Goal: Information Seeking & Learning: Learn about a topic

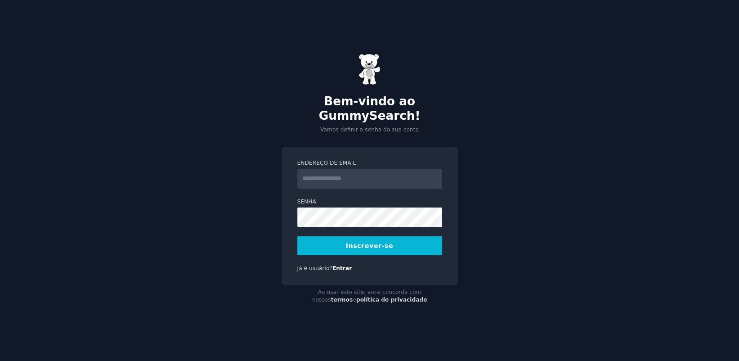
click at [399, 175] on input "Endereço de email" at bounding box center [369, 179] width 145 height 20
type input "**********"
click at [396, 238] on button "Inscrever-se" at bounding box center [369, 245] width 145 height 19
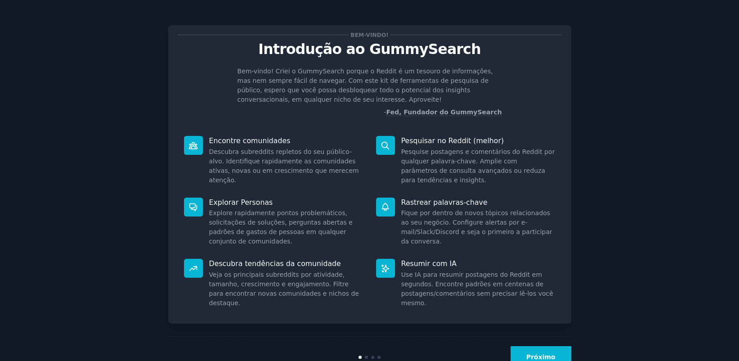
click at [544, 353] on font "Próximo" at bounding box center [541, 356] width 29 height 7
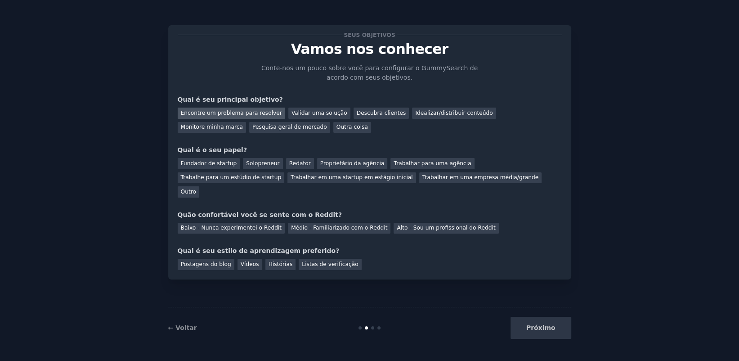
click at [261, 114] on font "Encontre um problema para resolver" at bounding box center [231, 113] width 101 height 6
click at [431, 115] on font "Idealizar/distribuir conteúdo" at bounding box center [453, 113] width 77 height 6
click at [242, 115] on font "Encontre um problema para resolver" at bounding box center [231, 113] width 101 height 6
click at [252, 129] on font "Pesquisa geral de mercado" at bounding box center [289, 127] width 75 height 6
click at [241, 112] on font "Encontre um problema para resolver" at bounding box center [231, 113] width 101 height 6
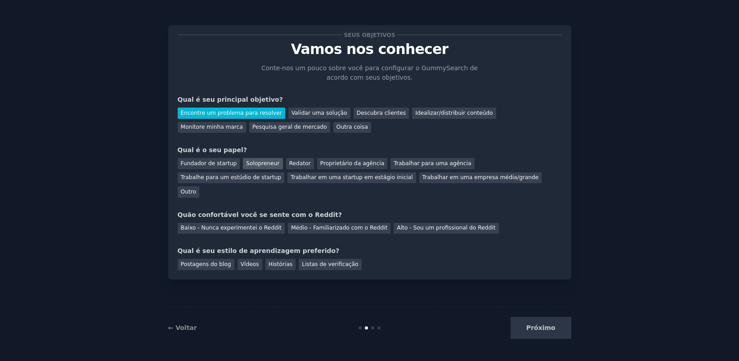
click at [258, 164] on font "Solopreneur" at bounding box center [262, 163] width 33 height 6
click at [233, 225] on font "Baixo - Nunca experimentei o Reddit" at bounding box center [231, 228] width 101 height 6
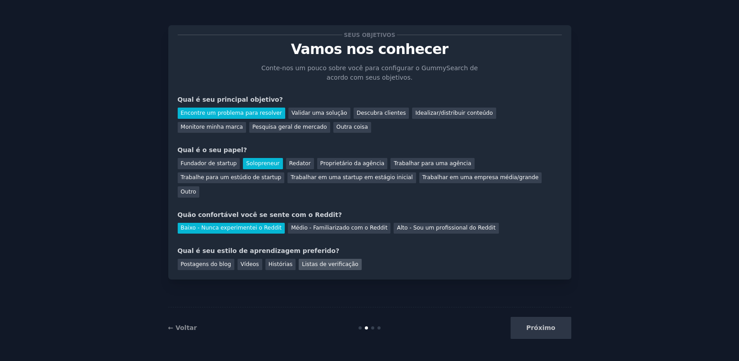
click at [302, 261] on font "Listas de verificação" at bounding box center [330, 264] width 56 height 6
click at [246, 261] on font "Vídeos" at bounding box center [250, 264] width 18 height 6
click at [540, 329] on font "Próximo" at bounding box center [541, 327] width 29 height 7
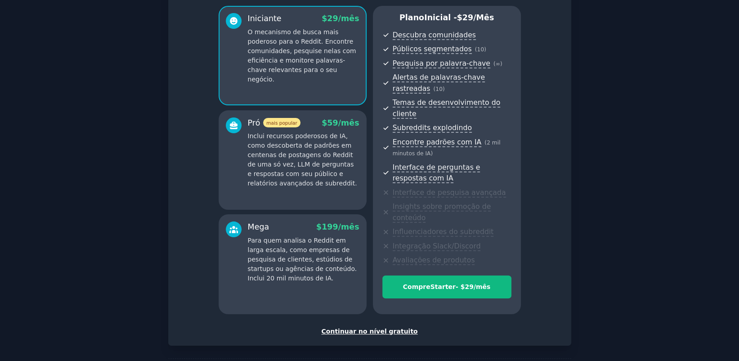
scroll to position [102, 0]
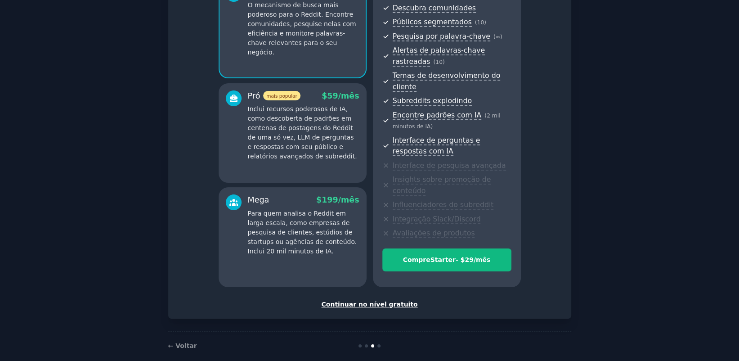
click at [392, 301] on font "Continuar no nível gratuito" at bounding box center [369, 304] width 96 height 7
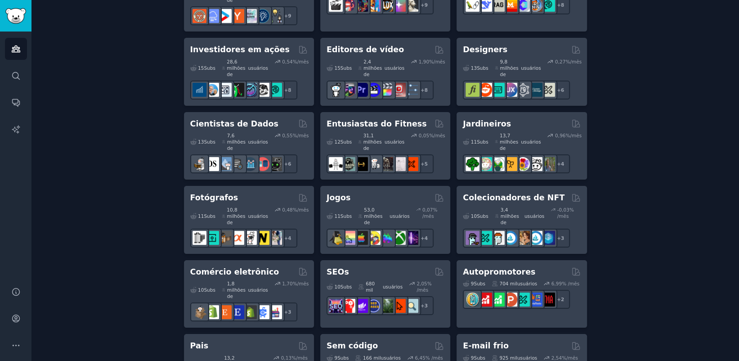
scroll to position [585, 0]
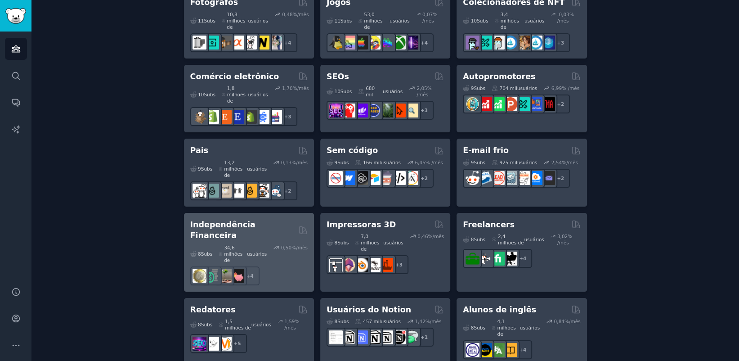
click at [256, 220] on font "Independência Financeira" at bounding box center [222, 230] width 65 height 20
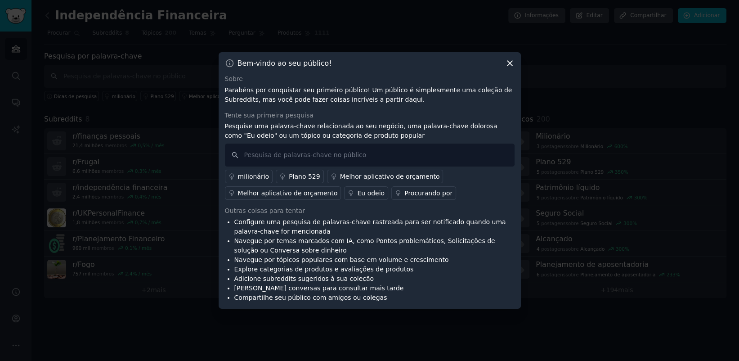
click at [303, 194] on font "Melhor aplicativo de orçamento" at bounding box center [288, 192] width 100 height 7
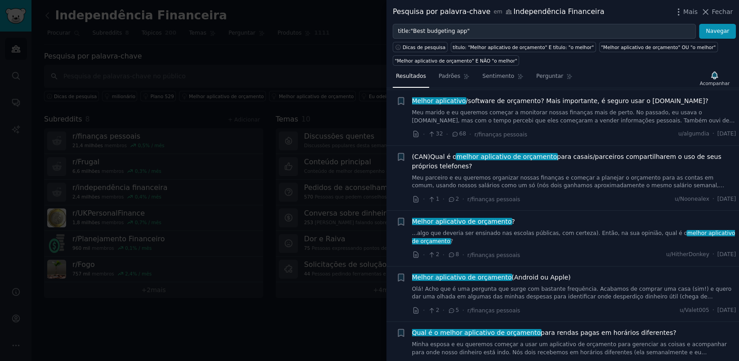
scroll to position [3539, 0]
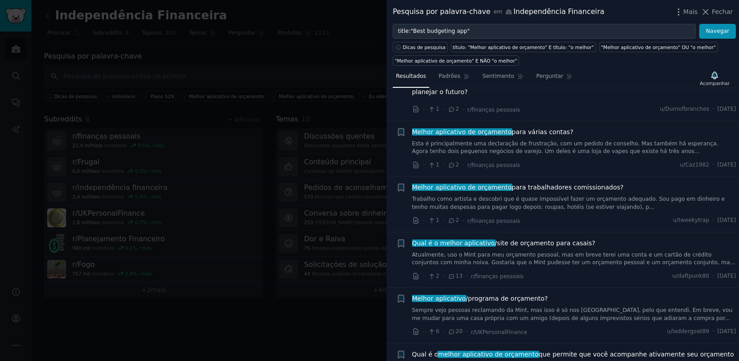
click at [218, 319] on div at bounding box center [369, 180] width 739 height 361
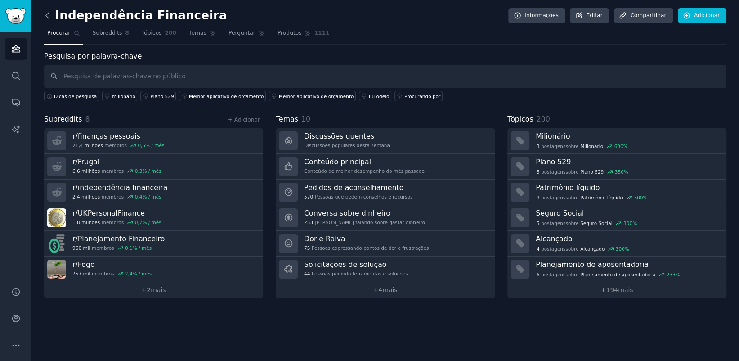
click at [47, 12] on icon at bounding box center [47, 15] width 9 height 9
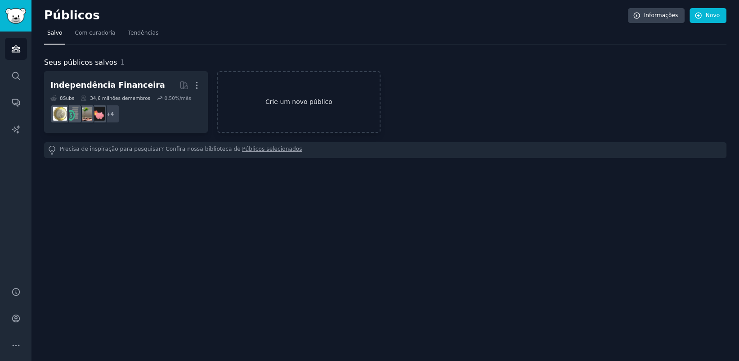
click at [305, 102] on font "Crie um novo público" at bounding box center [299, 101] width 67 height 7
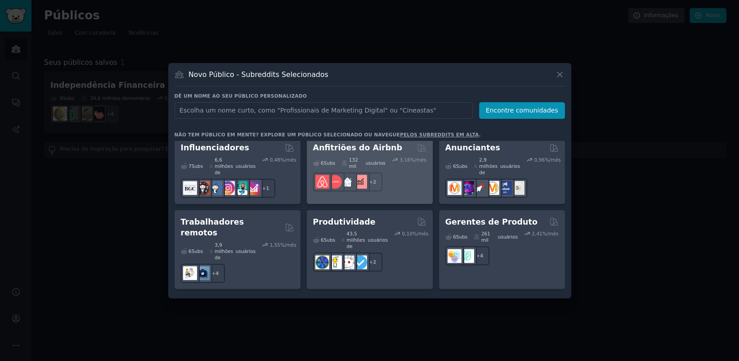
scroll to position [811, 0]
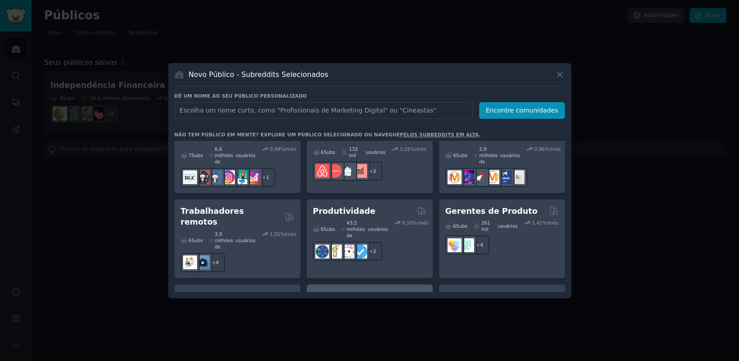
click at [393, 305] on div "1,89 % /mês" at bounding box center [409, 311] width 35 height 13
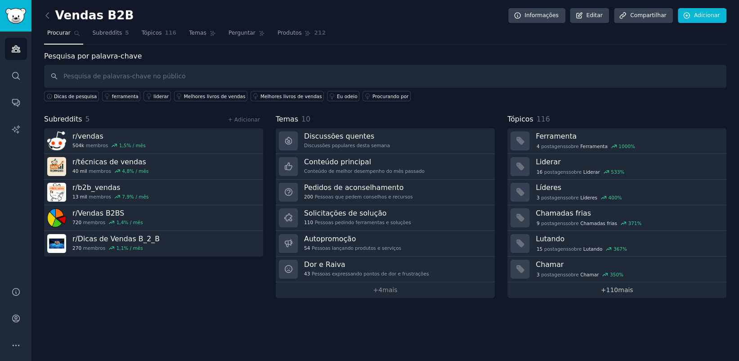
click at [624, 290] on font "mais" at bounding box center [625, 289] width 15 height 7
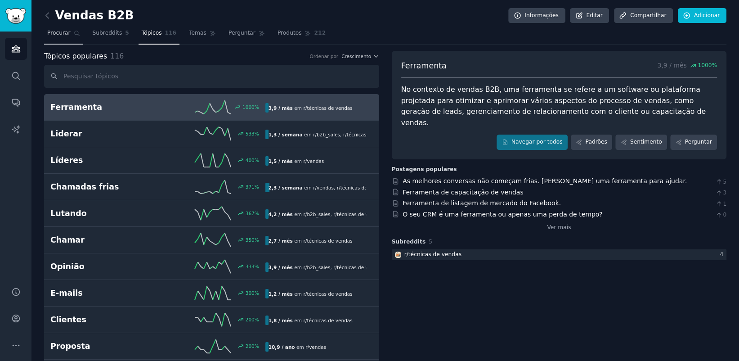
click at [58, 36] on font "Procurar" at bounding box center [58, 33] width 23 height 6
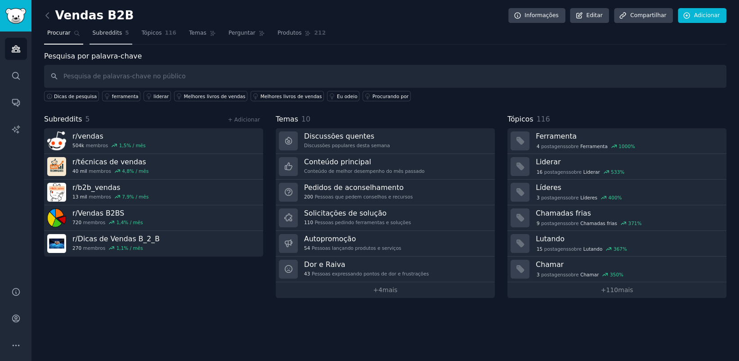
click at [110, 36] on font "Subreddits" at bounding box center [108, 33] width 30 height 6
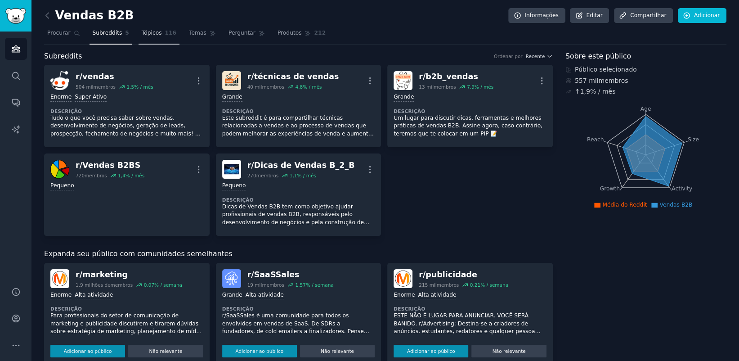
click at [149, 36] on font "Tópicos" at bounding box center [152, 33] width 20 height 6
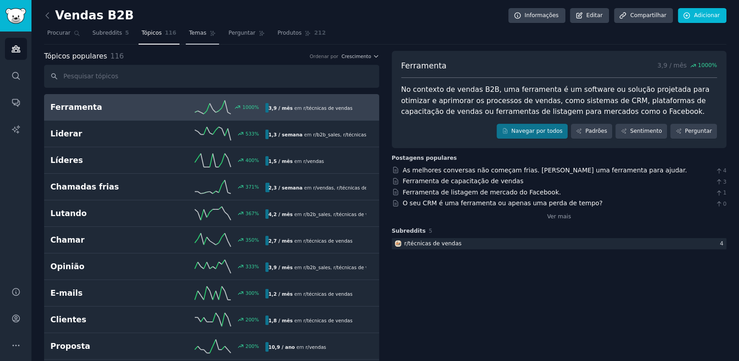
click at [191, 34] on font "Temas" at bounding box center [198, 33] width 18 height 6
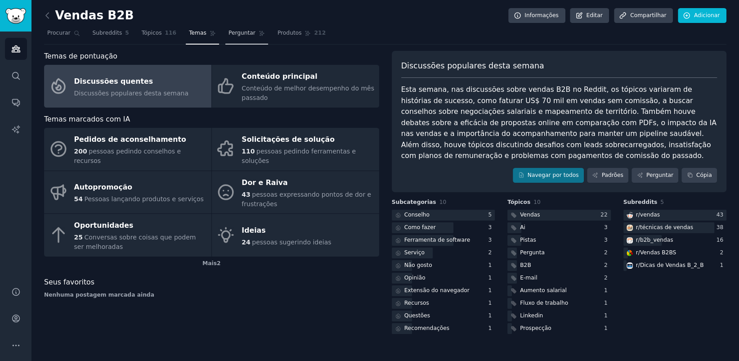
click at [235, 34] on font "Perguntar" at bounding box center [242, 33] width 27 height 6
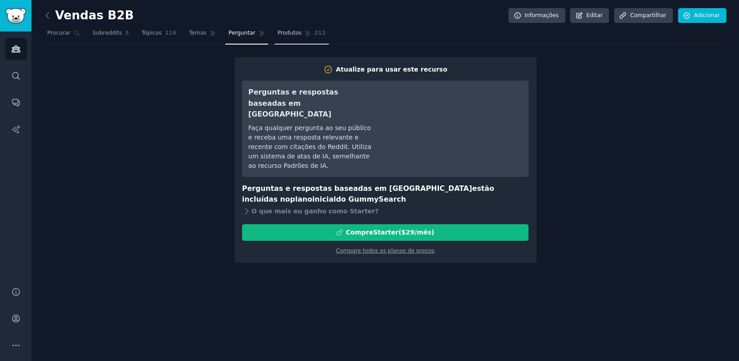
click at [299, 35] on link "Produtos 212" at bounding box center [302, 35] width 54 height 18
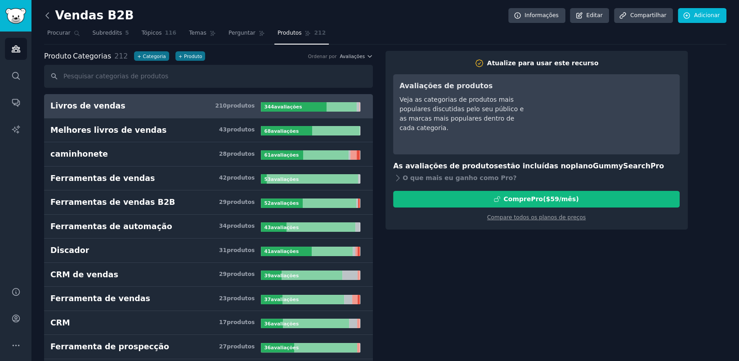
click at [47, 15] on icon at bounding box center [47, 15] width 9 height 9
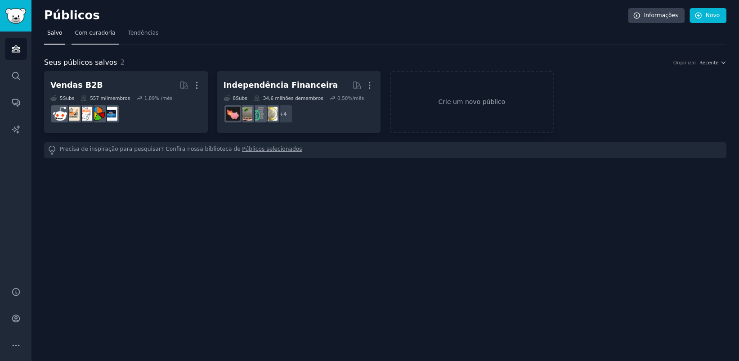
click at [95, 35] on font "Com curadoria" at bounding box center [95, 33] width 41 height 6
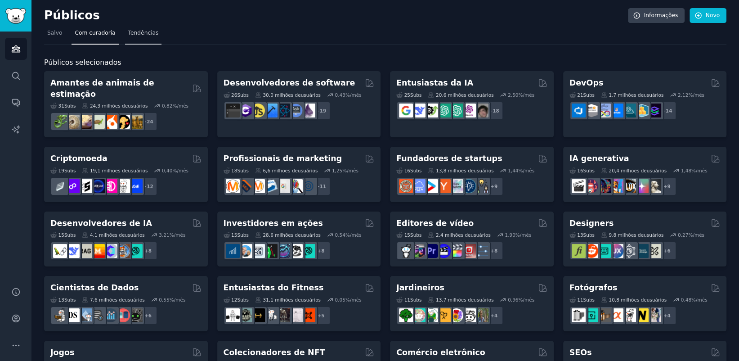
click at [136, 32] on font "Tendências" at bounding box center [143, 33] width 31 height 6
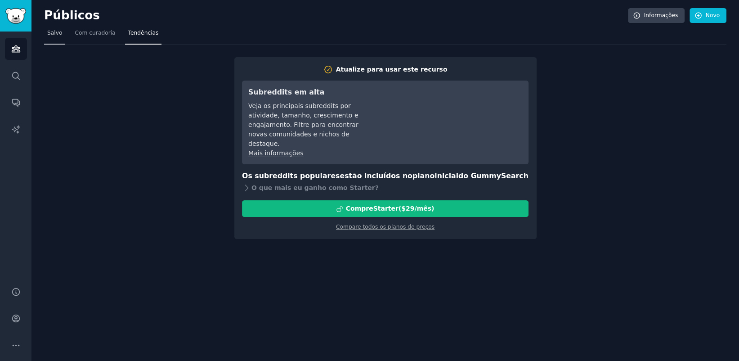
click at [55, 35] on font "Salvo" at bounding box center [54, 33] width 15 height 6
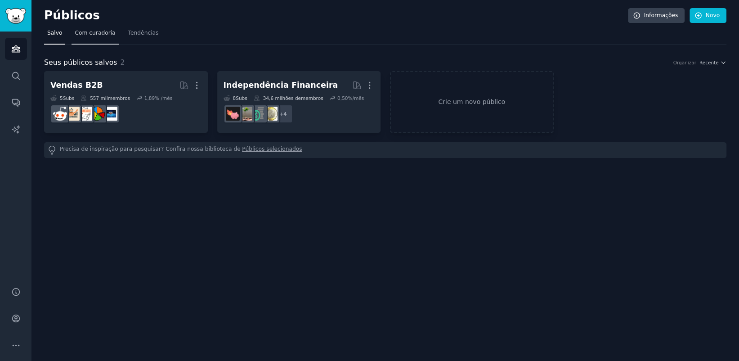
click at [95, 38] on link "Com curadoria" at bounding box center [95, 35] width 47 height 18
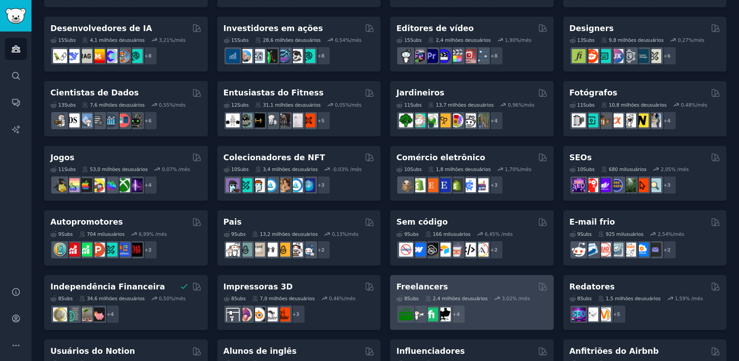
scroll to position [359, 0]
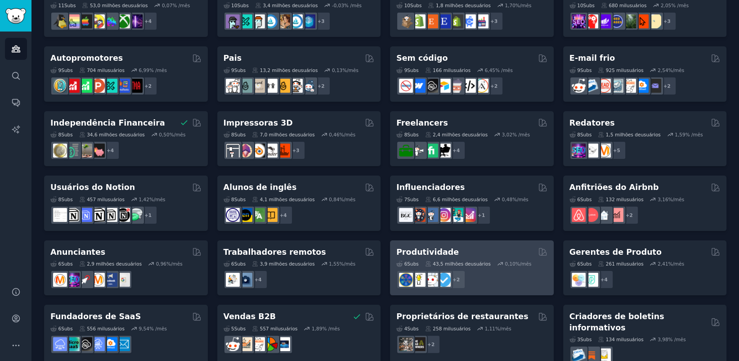
click at [480, 261] on div "6 Subs ​ 43,5 milhões de usuários 0,10 %/mês" at bounding box center [472, 264] width 151 height 6
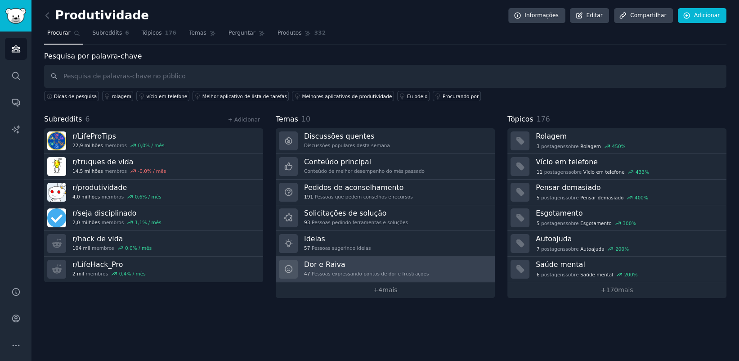
click at [399, 268] on div "Dor e Raiva 47 Pessoas expressando pontos de dor e frustrações" at bounding box center [366, 269] width 125 height 19
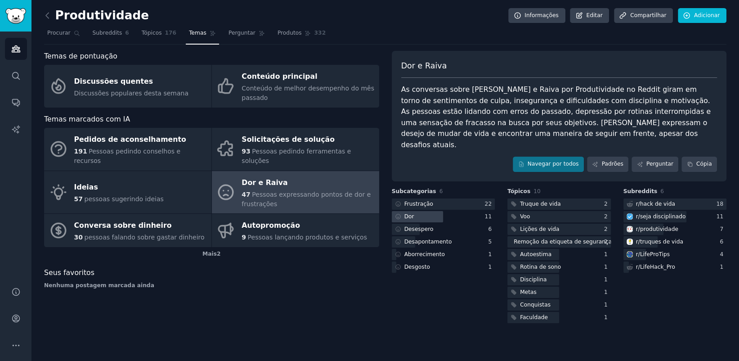
click at [435, 211] on div at bounding box center [418, 216] width 52 height 11
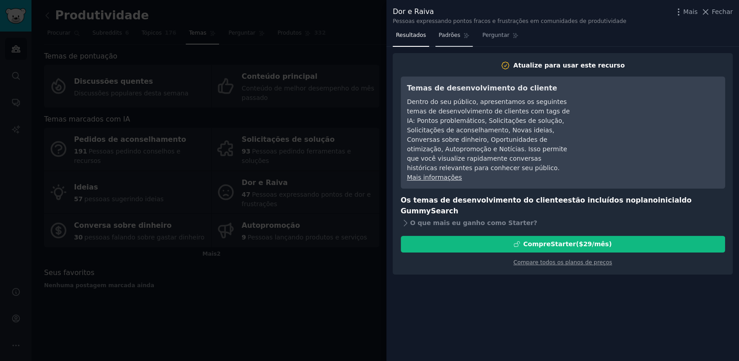
click at [449, 37] on font "Padrões" at bounding box center [450, 35] width 22 height 6
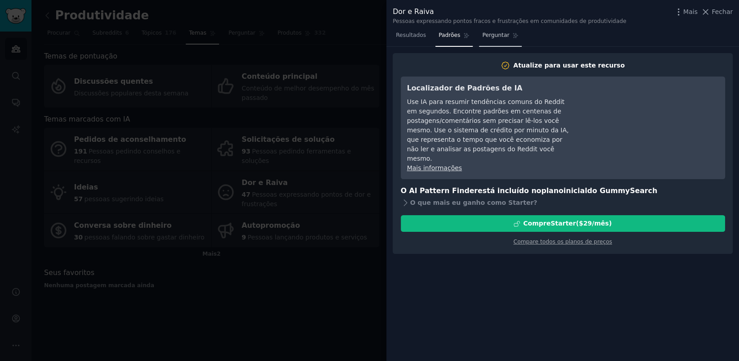
click at [499, 37] on font "Perguntar" at bounding box center [495, 35] width 27 height 6
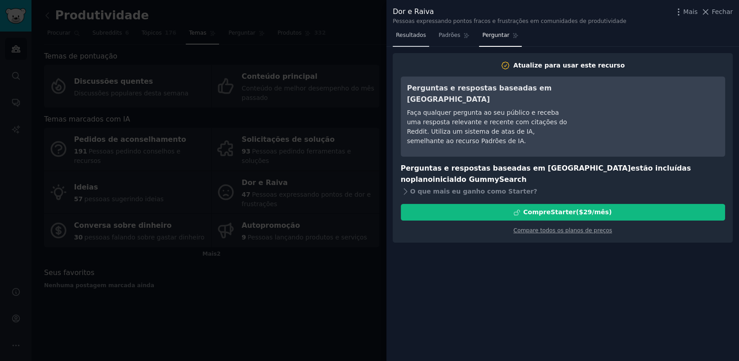
click at [406, 38] on font "Resultados" at bounding box center [411, 35] width 30 height 6
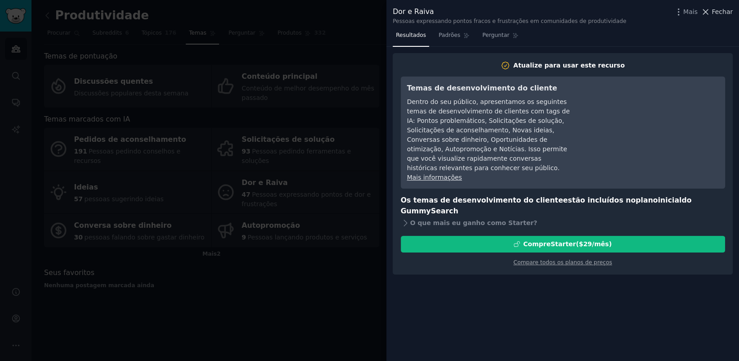
click at [725, 12] on font "Fechar" at bounding box center [722, 11] width 21 height 7
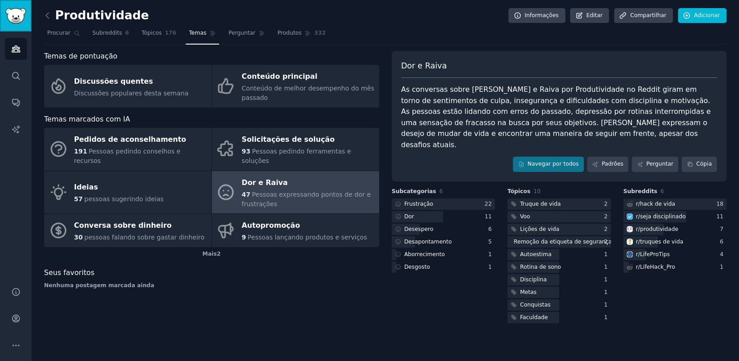
click at [16, 17] on img "Barra lateral" at bounding box center [15, 16] width 21 height 16
